Goal: Task Accomplishment & Management: Use online tool/utility

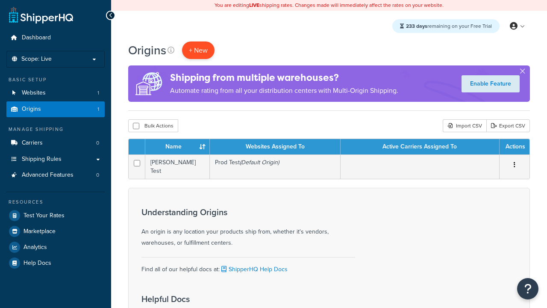
click at [198, 50] on span "+ New" at bounding box center [198, 50] width 19 height 10
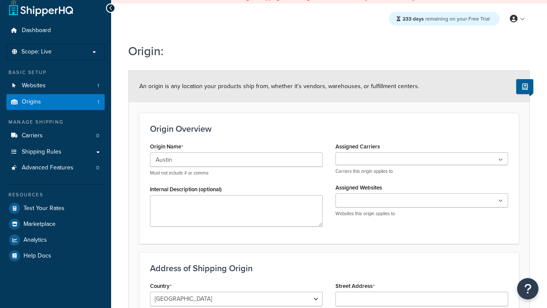
type input "Austin"
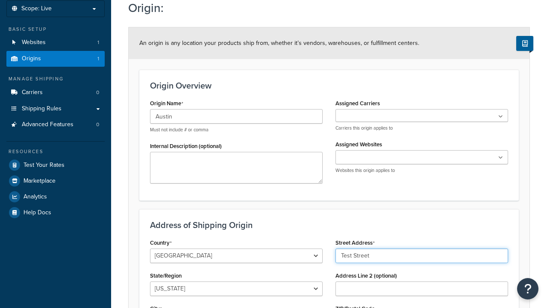
type input "Test Street"
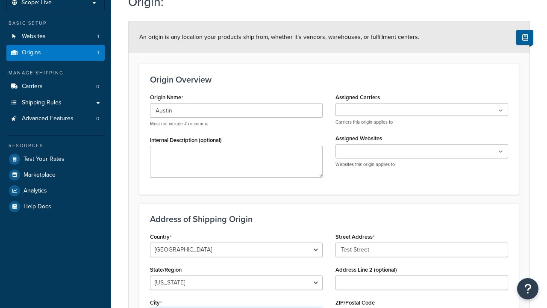
type input "Austin"
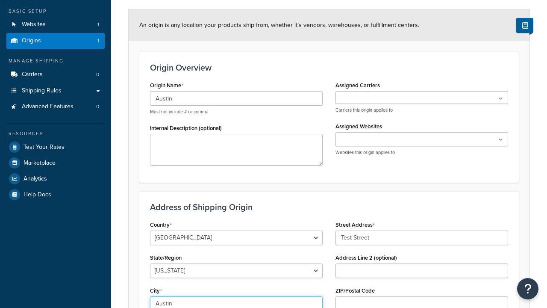
select select "43"
type input "Austin"
type input "78664"
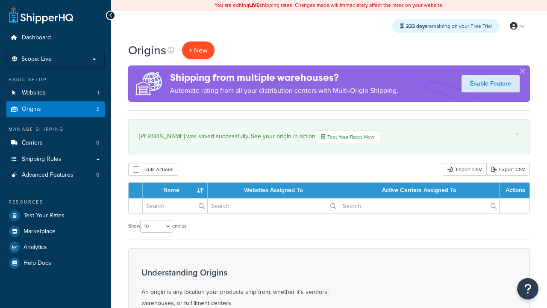
click at [198, 50] on span "+ New" at bounding box center [198, 50] width 19 height 10
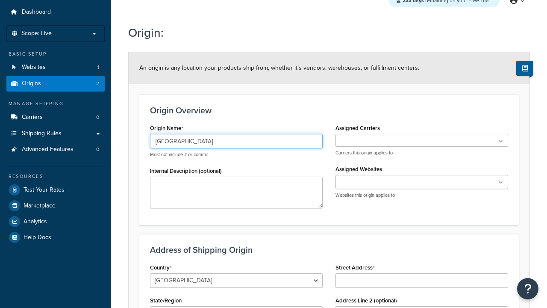
type input "[GEOGRAPHIC_DATA]"
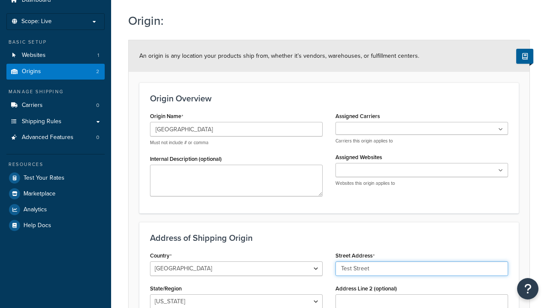
type input "Test Street"
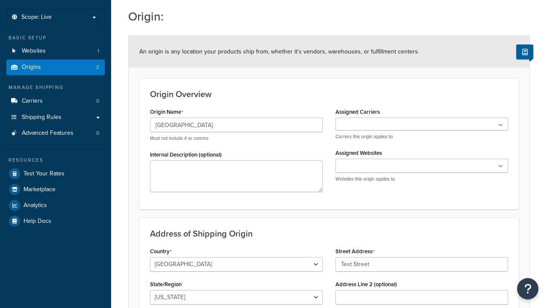
type input "Austin"
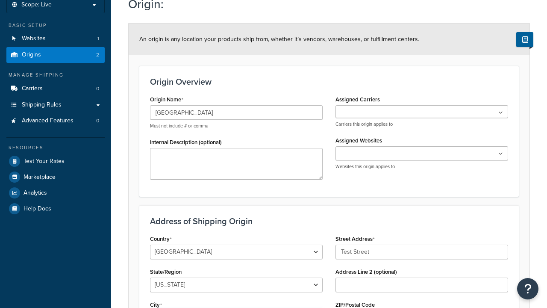
select select "43"
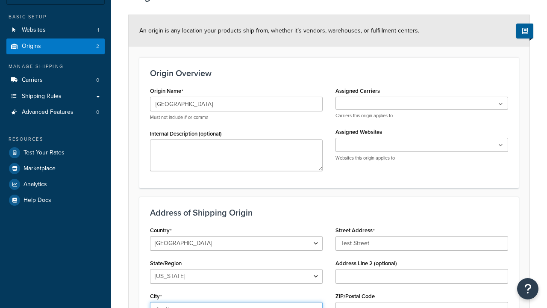
type input "Austin"
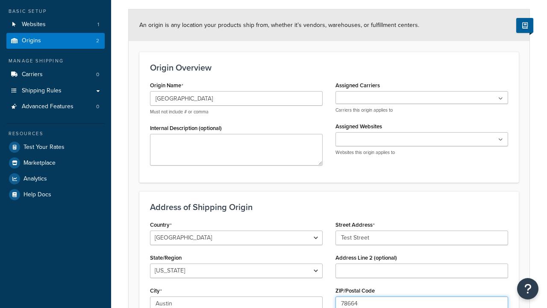
type input "78664"
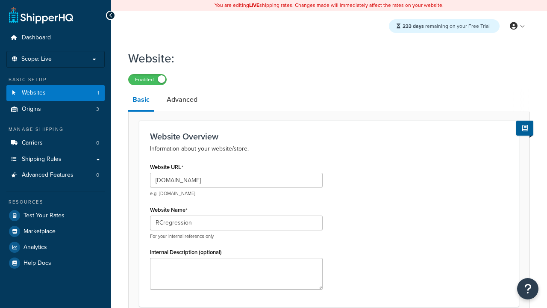
type input "RCregression"
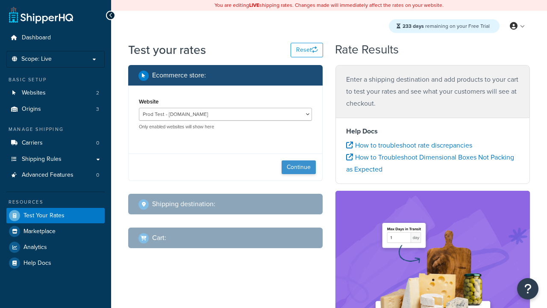
click at [299, 168] on button "Continue" at bounding box center [299, 167] width 34 height 14
select select "[GEOGRAPHIC_DATA]"
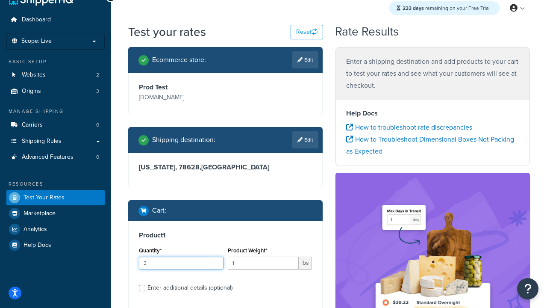
type input "3"
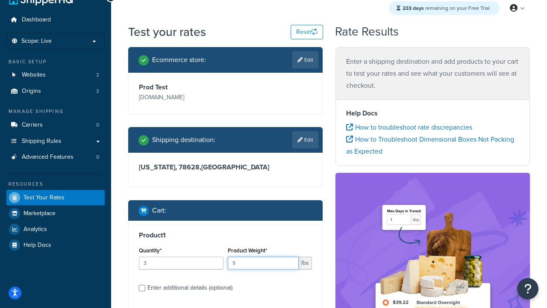
type input "5"
click at [142, 288] on input "Enter additional details (optional)" at bounding box center [142, 288] width 6 height 6
checkbox input "true"
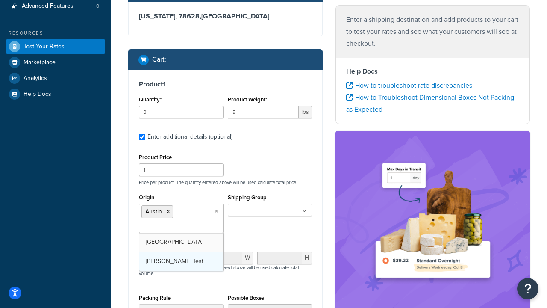
scroll to position [0, 0]
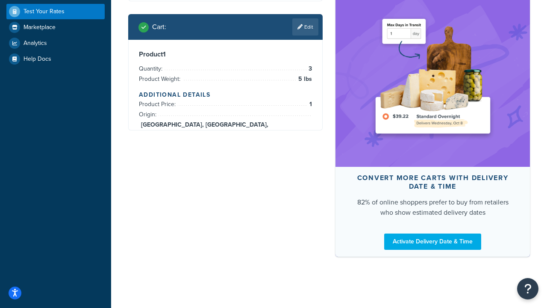
scroll to position [332, 0]
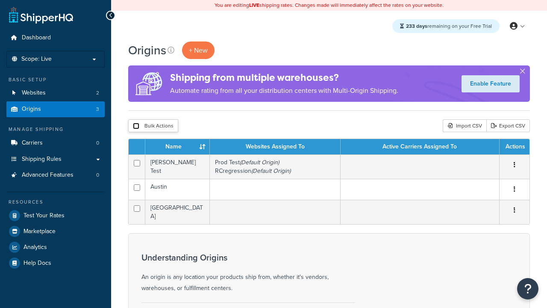
click at [136, 127] on input "checkbox" at bounding box center [136, 126] width 6 height 6
checkbox input "true"
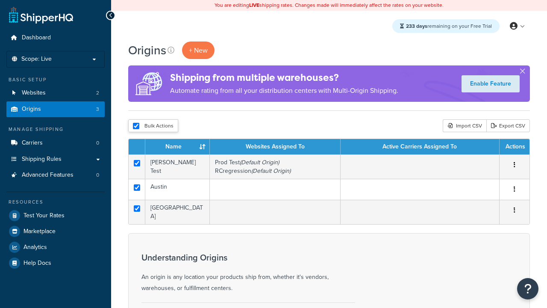
click at [0, 0] on button "Delete" at bounding box center [0, 0] width 0 height 0
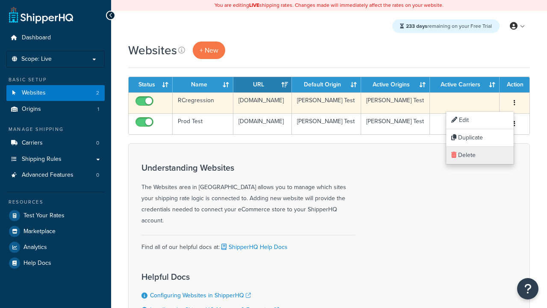
click at [480, 155] on link "Delete" at bounding box center [480, 156] width 68 height 18
